Goal: Use online tool/utility: Utilize a website feature to perform a specific function

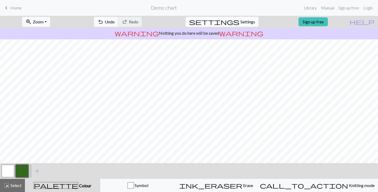
click at [241, 20] on span "Settings" at bounding box center [248, 22] width 15 height 6
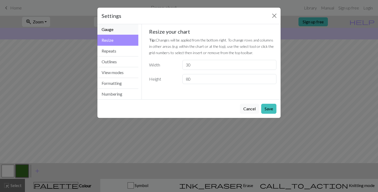
click at [118, 29] on button "Gauge" at bounding box center [117, 29] width 41 height 11
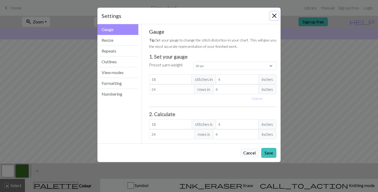
click at [275, 15] on button "Close" at bounding box center [274, 16] width 8 height 8
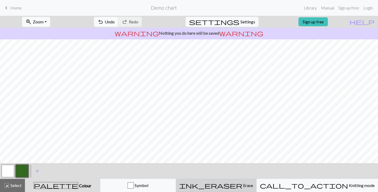
click at [248, 186] on span "Erase" at bounding box center [247, 185] width 11 height 5
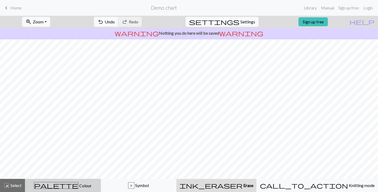
click at [60, 186] on span "palette" at bounding box center [56, 185] width 44 height 7
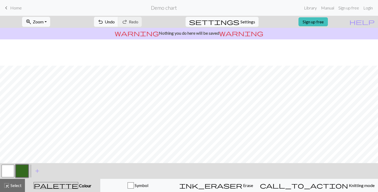
scroll to position [131, 0]
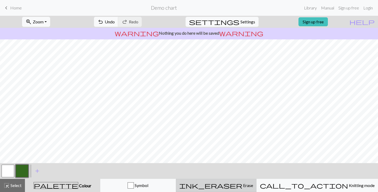
drag, startPoint x: 249, startPoint y: 185, endPoint x: 236, endPoint y: 169, distance: 20.6
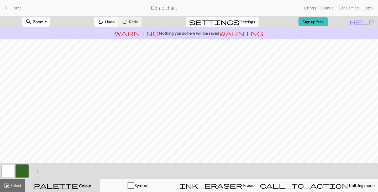
click at [249, 185] on span "Erase" at bounding box center [247, 185] width 11 height 5
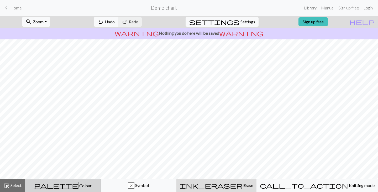
click at [95, 186] on div "palette Colour Colour" at bounding box center [62, 185] width 69 height 7
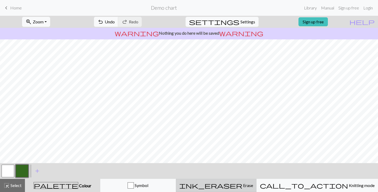
click at [245, 189] on button "ink_eraser Erase Erase" at bounding box center [216, 185] width 81 height 13
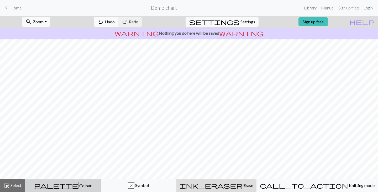
click at [79, 187] on span "Colour" at bounding box center [85, 185] width 13 height 5
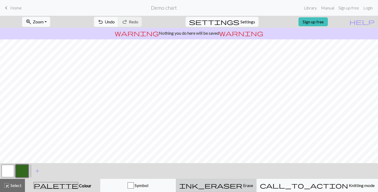
drag, startPoint x: 246, startPoint y: 184, endPoint x: 244, endPoint y: 177, distance: 7.6
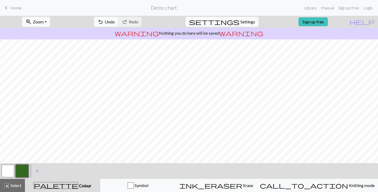
click at [246, 183] on span "Erase" at bounding box center [247, 185] width 11 height 5
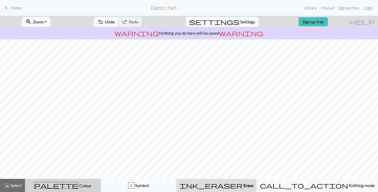
click at [73, 191] on button "palette Colour Colour" at bounding box center [63, 185] width 76 height 13
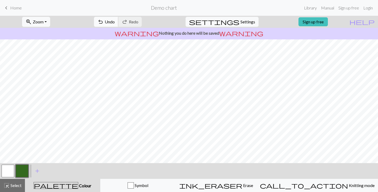
click at [104, 20] on span "undo" at bounding box center [100, 21] width 6 height 7
click at [115, 19] on span "Undo" at bounding box center [110, 21] width 10 height 5
click at [118, 24] on button "undo Undo Undo" at bounding box center [106, 22] width 24 height 10
click at [118, 20] on button "undo Undo Undo" at bounding box center [106, 22] width 24 height 10
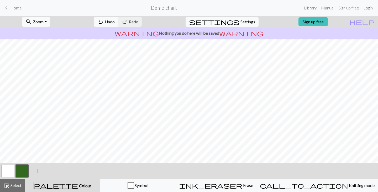
scroll to position [324, 0]
